Goal: Information Seeking & Learning: Learn about a topic

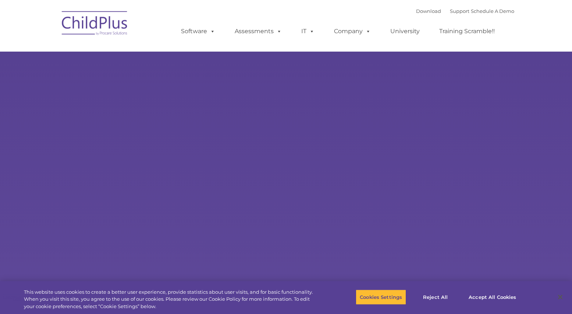
select select "MEDIUM"
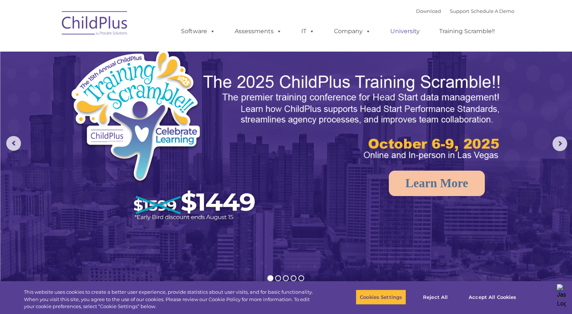
click at [408, 31] on link "University" at bounding box center [405, 31] width 44 height 15
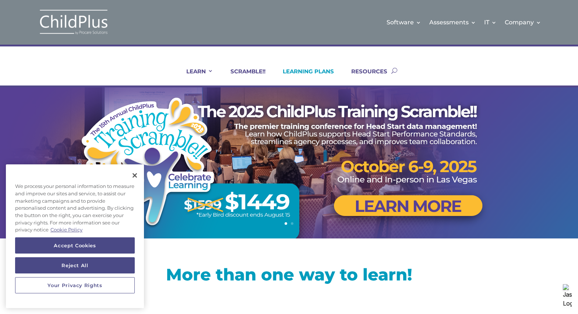
click at [321, 73] on link "LEARNING PLANS" at bounding box center [304, 77] width 60 height 18
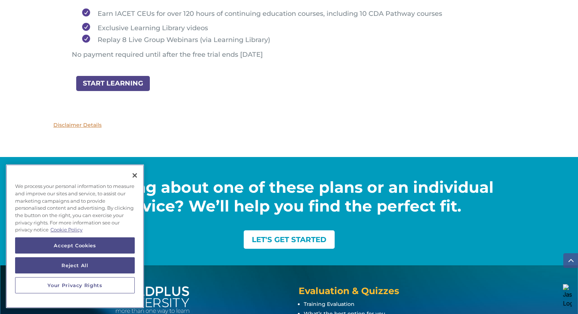
scroll to position [913, 0]
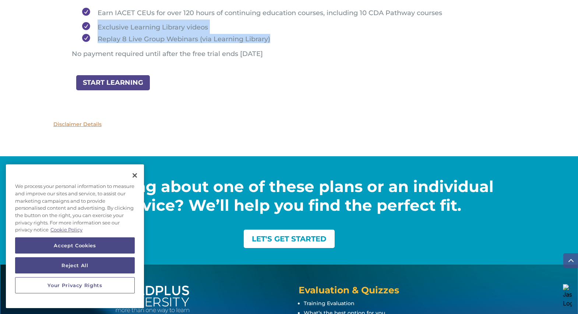
drag, startPoint x: 278, startPoint y: 40, endPoint x: 98, endPoint y: 29, distance: 180.3
click at [98, 29] on ul "Earn IACET CEUs for over 120 hours of continuing education courses, including 1…" at bounding box center [289, 27] width 434 height 45
copy ul "Exclusive Learning Library videos Replay 8 Live Group Webinars (via Learning Li…"
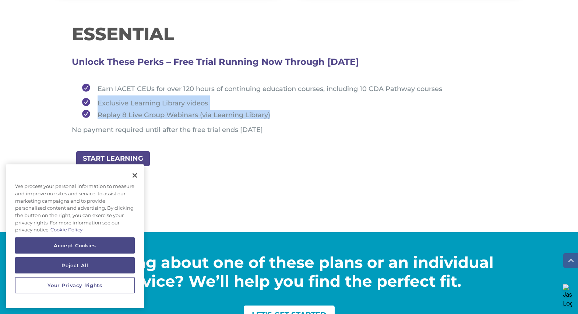
scroll to position [854, 0]
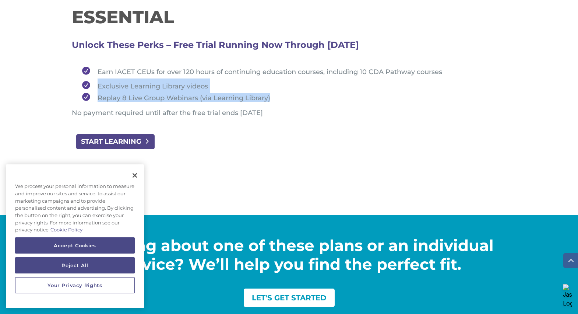
click at [118, 141] on link "START LEARNING" at bounding box center [115, 141] width 80 height 17
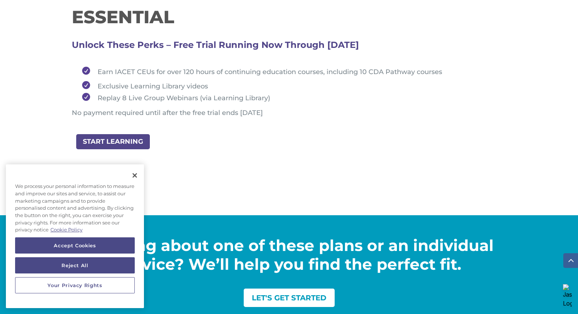
click at [308, 183] on p "Disclaimer Details" at bounding box center [288, 183] width 471 height 9
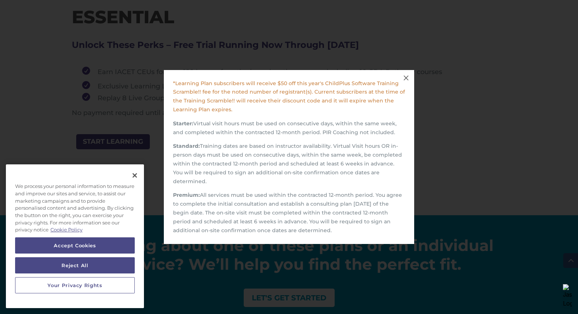
click at [406, 81] on span "M" at bounding box center [406, 78] width 10 height 10
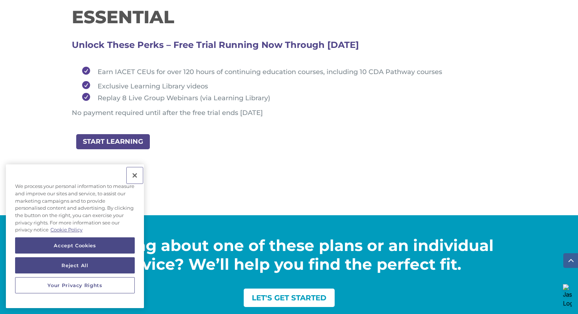
click at [137, 174] on button "Close" at bounding box center [135, 175] width 16 height 16
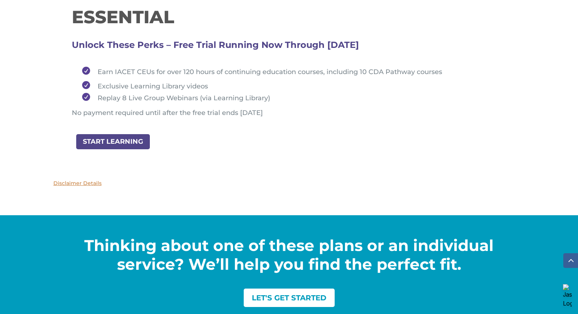
click at [117, 100] on li "Replay 8 Live Group Webinars (via Learning Library)" at bounding box center [292, 97] width 428 height 9
click at [85, 94] on li "Replay 8 Live Group Webinars (via Learning Library)" at bounding box center [292, 97] width 428 height 9
click at [86, 75] on li "Earn IACET CEUs for over 120 hours of continuing education courses, including 1…" at bounding box center [292, 71] width 428 height 14
click at [87, 59] on p at bounding box center [289, 56] width 434 height 15
click at [91, 46] on h3 "Unlock These Perks – Free Trial Running Now Through August 31, 2025" at bounding box center [289, 47] width 434 height 4
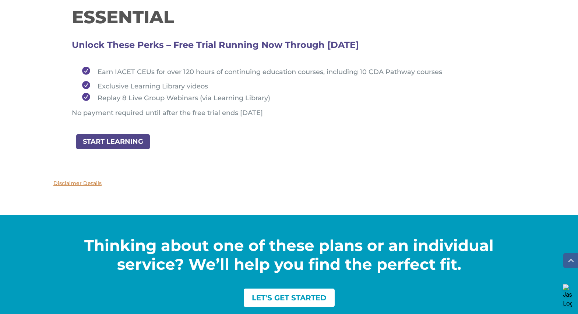
click at [215, 51] on p at bounding box center [289, 56] width 434 height 15
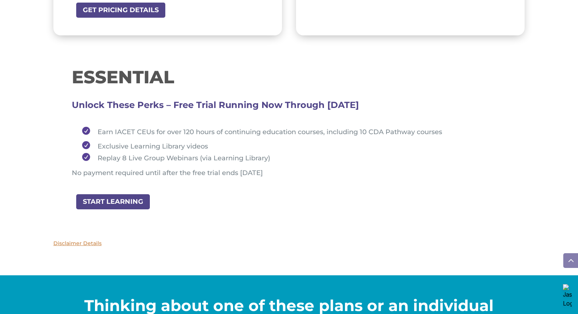
scroll to position [795, 0]
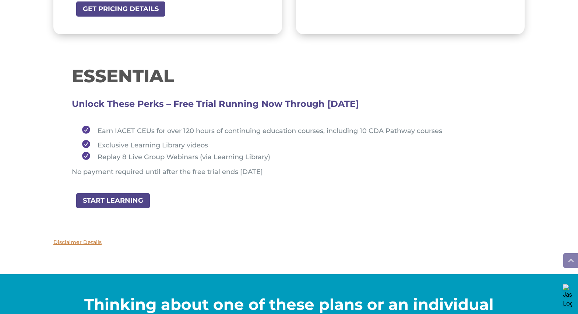
click at [70, 104] on div "ESSENTIAL Unlock These Perks – Free Trial Running Now Through August 31, 2025 E…" at bounding box center [288, 123] width 471 height 138
drag, startPoint x: 72, startPoint y: 102, endPoint x: 396, endPoint y: 105, distance: 324.7
click at [396, 105] on h3 "Unlock These Perks – Free Trial Running Now Through August 31, 2025" at bounding box center [289, 106] width 434 height 4
click at [399, 105] on div "ESSENTIAL Unlock These Perks – Free Trial Running Now Through August 31, 2025 E…" at bounding box center [289, 125] width 434 height 116
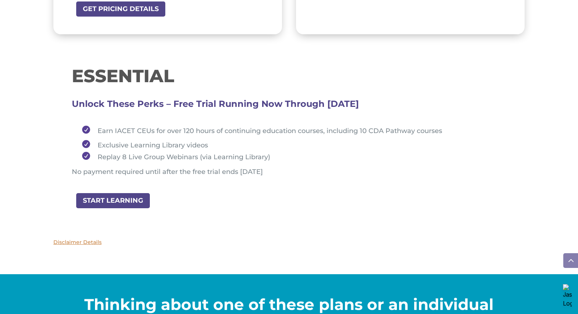
copy div "Unlock These Perks – Free Trial Running Now Through August 31, 2025"
